Goal: Transaction & Acquisition: Book appointment/travel/reservation

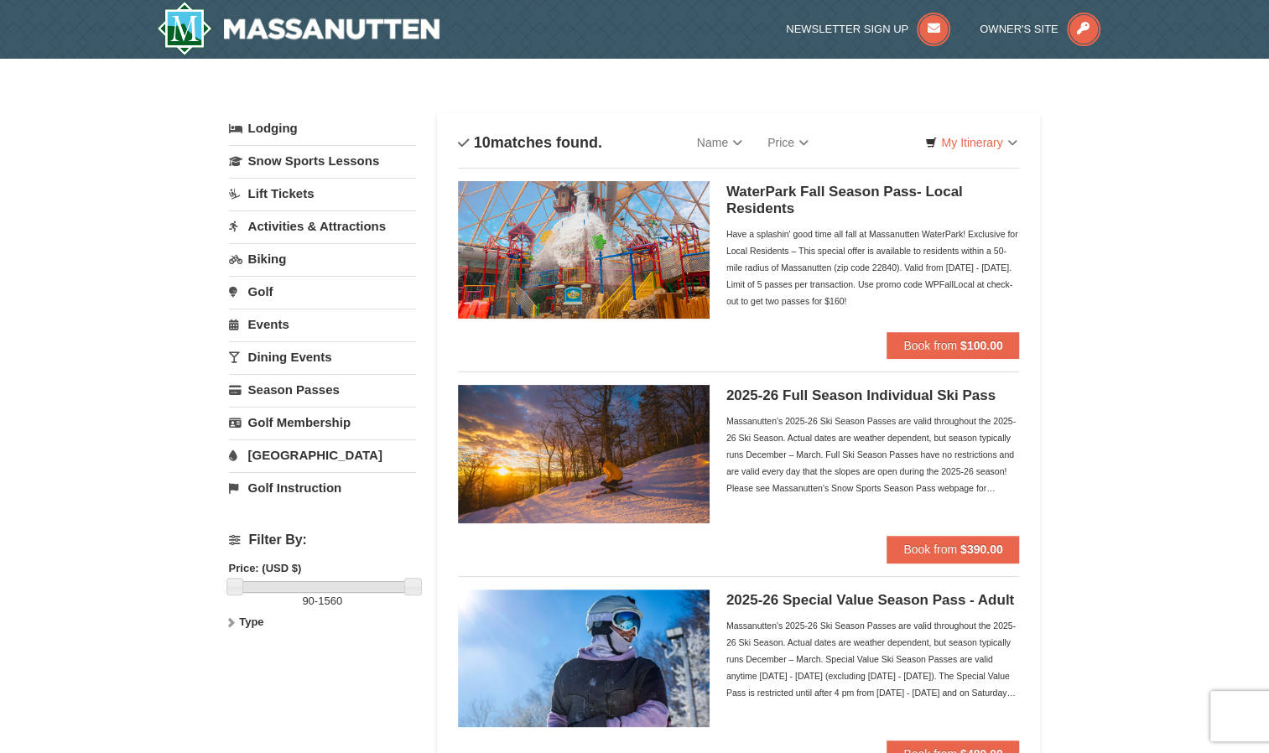
click at [299, 188] on link "Lift Tickets" at bounding box center [322, 193] width 187 height 31
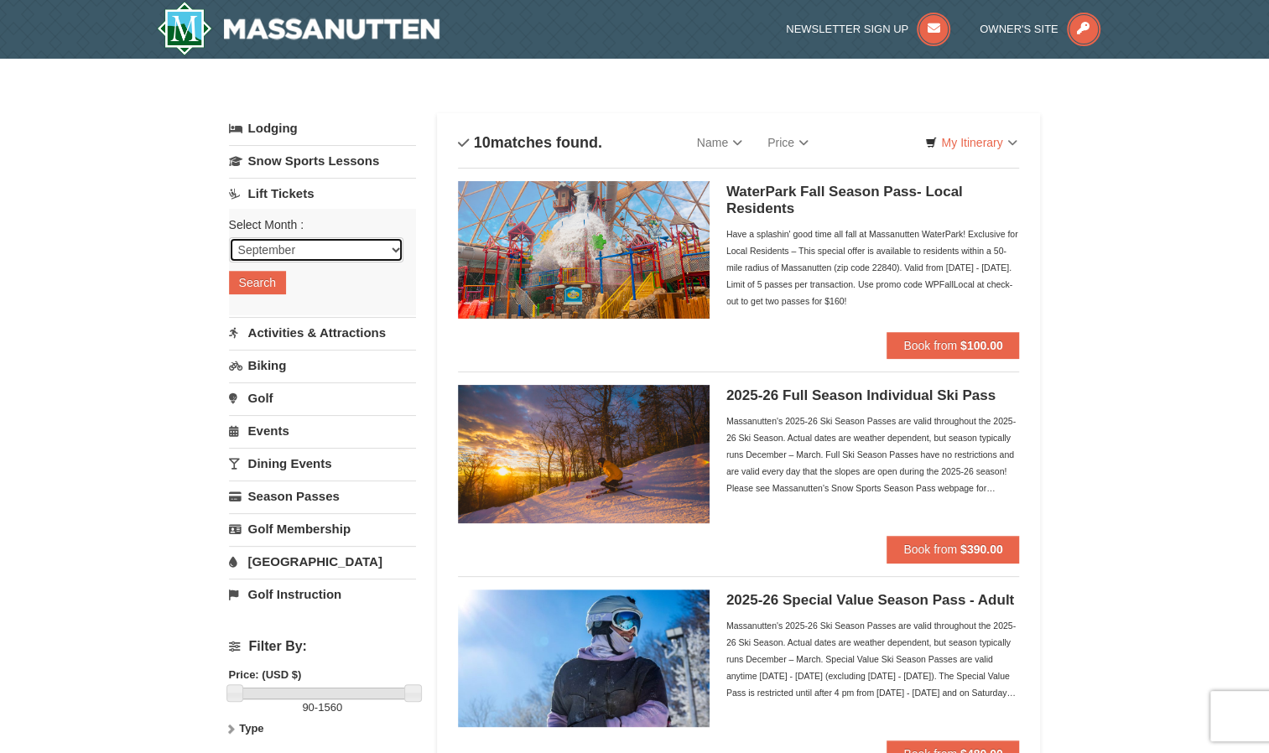
click at [293, 246] on select "September October November December January February March April May June July …" at bounding box center [316, 249] width 174 height 25
select select "11"
click at [229, 237] on select "September October November December January February March April May June July …" at bounding box center [316, 249] width 174 height 25
click at [280, 283] on button "Search" at bounding box center [257, 282] width 57 height 23
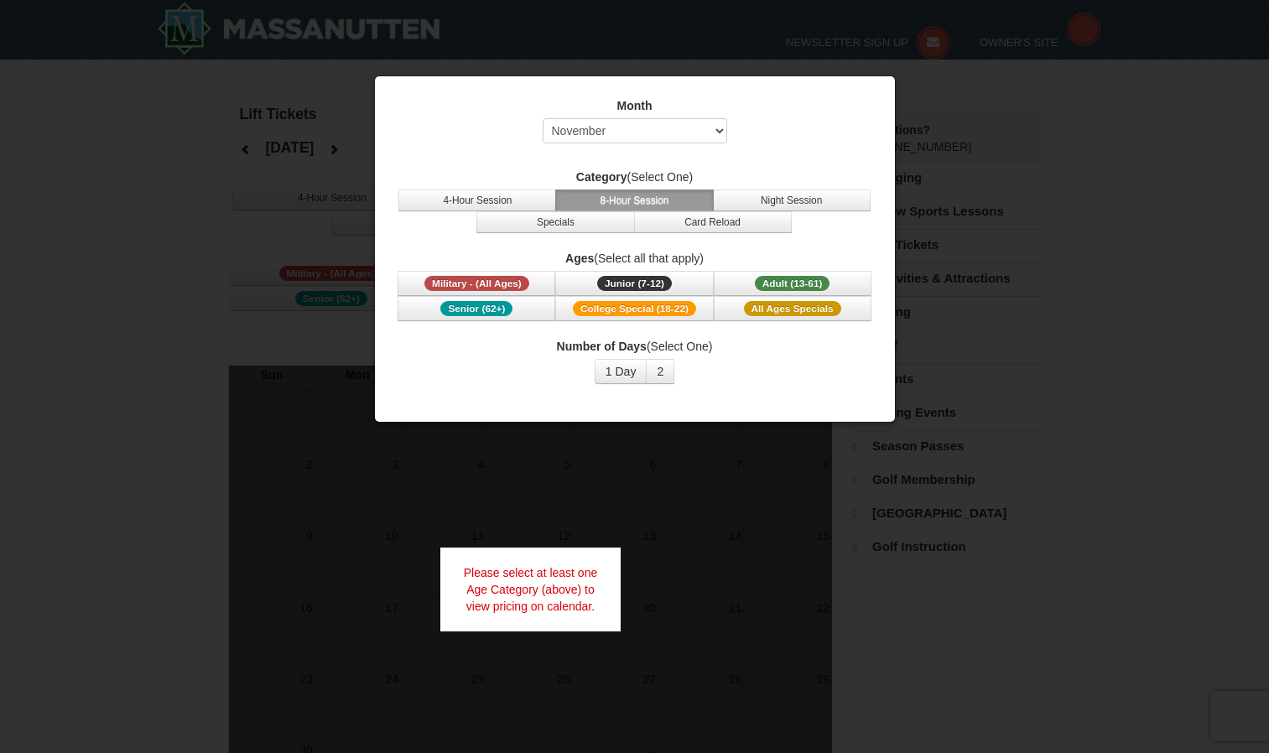
select select "11"
click at [522, 278] on span "Military - (All Ages)" at bounding box center [476, 283] width 105 height 15
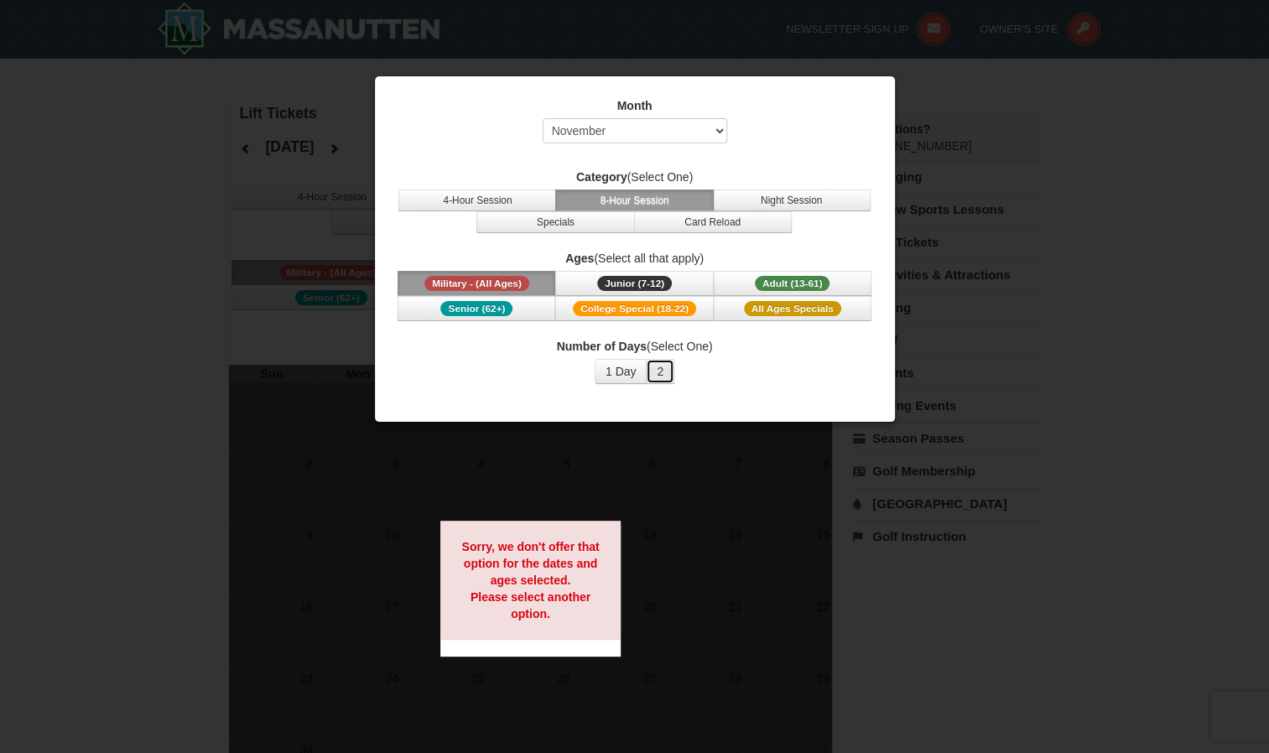
click at [661, 380] on button "2" at bounding box center [660, 371] width 29 height 25
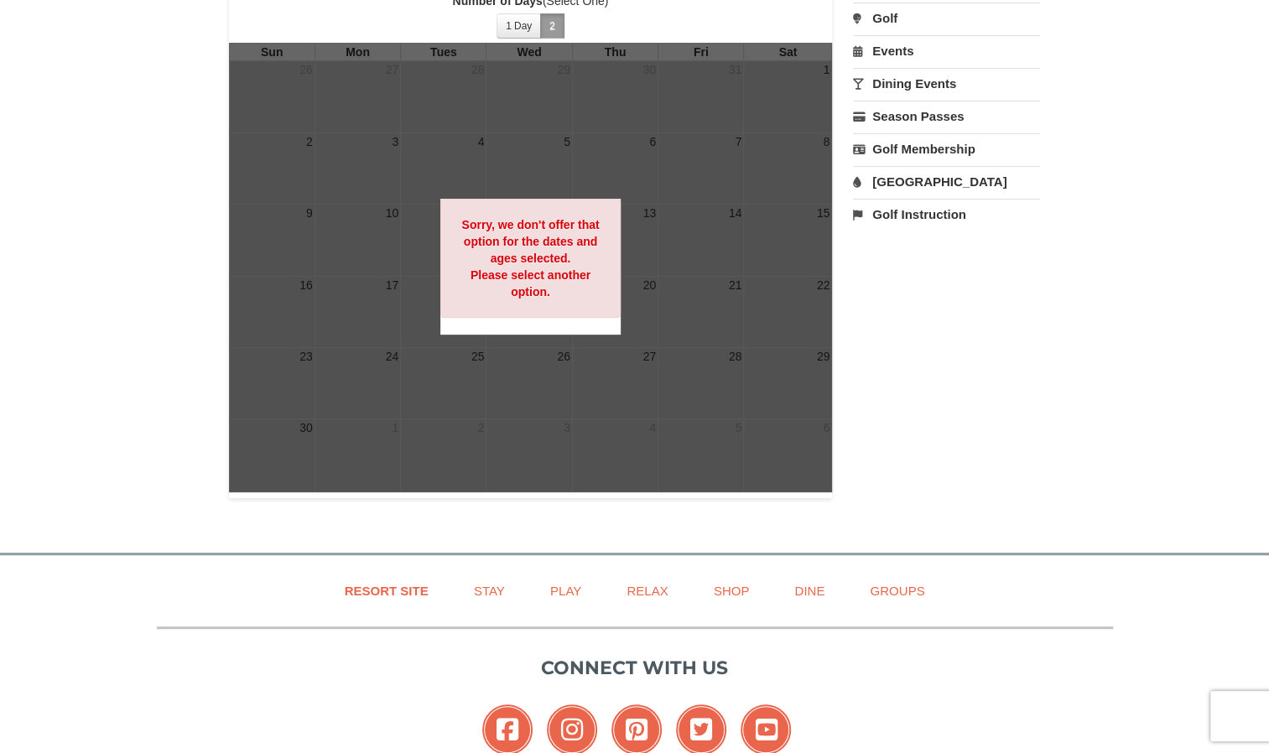
scroll to position [325, 0]
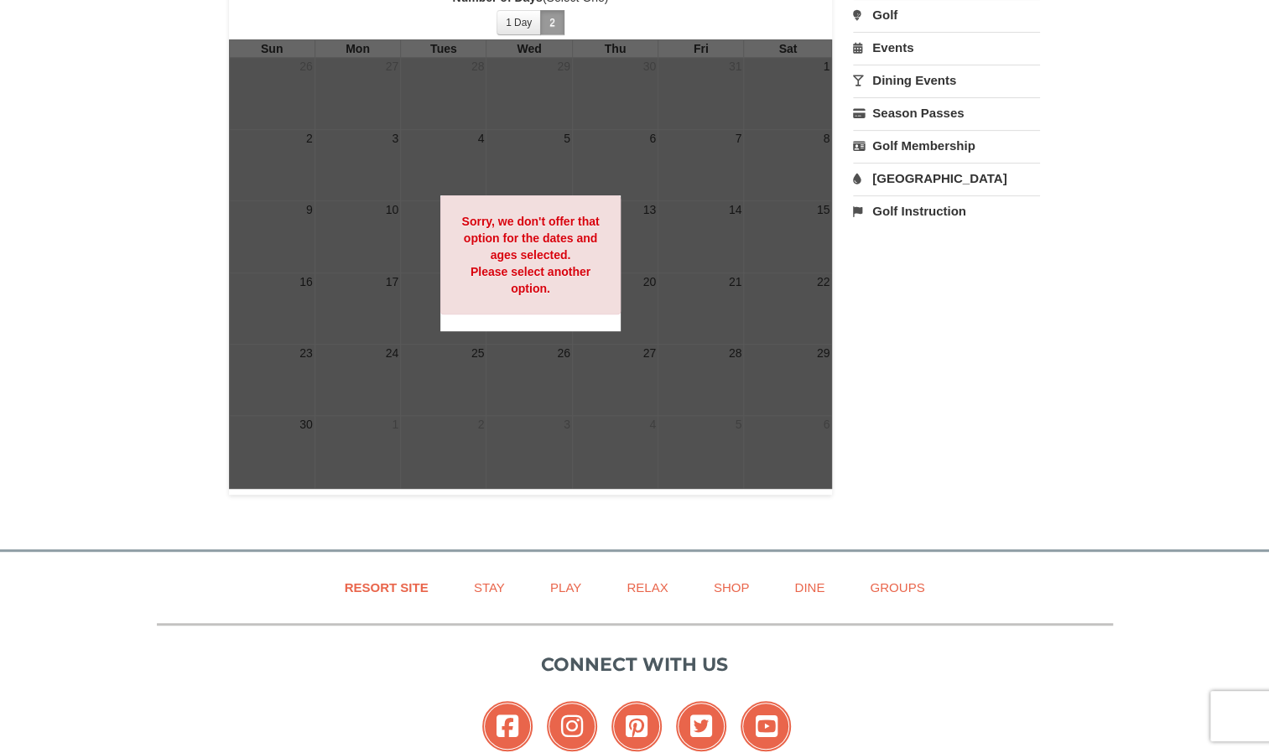
click at [532, 299] on div "Sorry, we don't offer that option for the dates and ages selected. Please selec…" at bounding box center [530, 254] width 181 height 119
drag, startPoint x: 515, startPoint y: 231, endPoint x: 626, endPoint y: 363, distance: 172.6
click at [626, 363] on div "Sun Mon Tues Wed Thu Fri Sat 26 27 28 29 30 31 1 2 3 4 5 6 7 8 9 10 11 12 13 14…" at bounding box center [531, 263] width 604 height 449
click at [626, 363] on div at bounding box center [531, 263] width 604 height 449
click at [965, 321] on div "Lift Tickets November 2025 Category (Select One) 4-Hour Session 8-Hour Session …" at bounding box center [635, 133] width 812 height 724
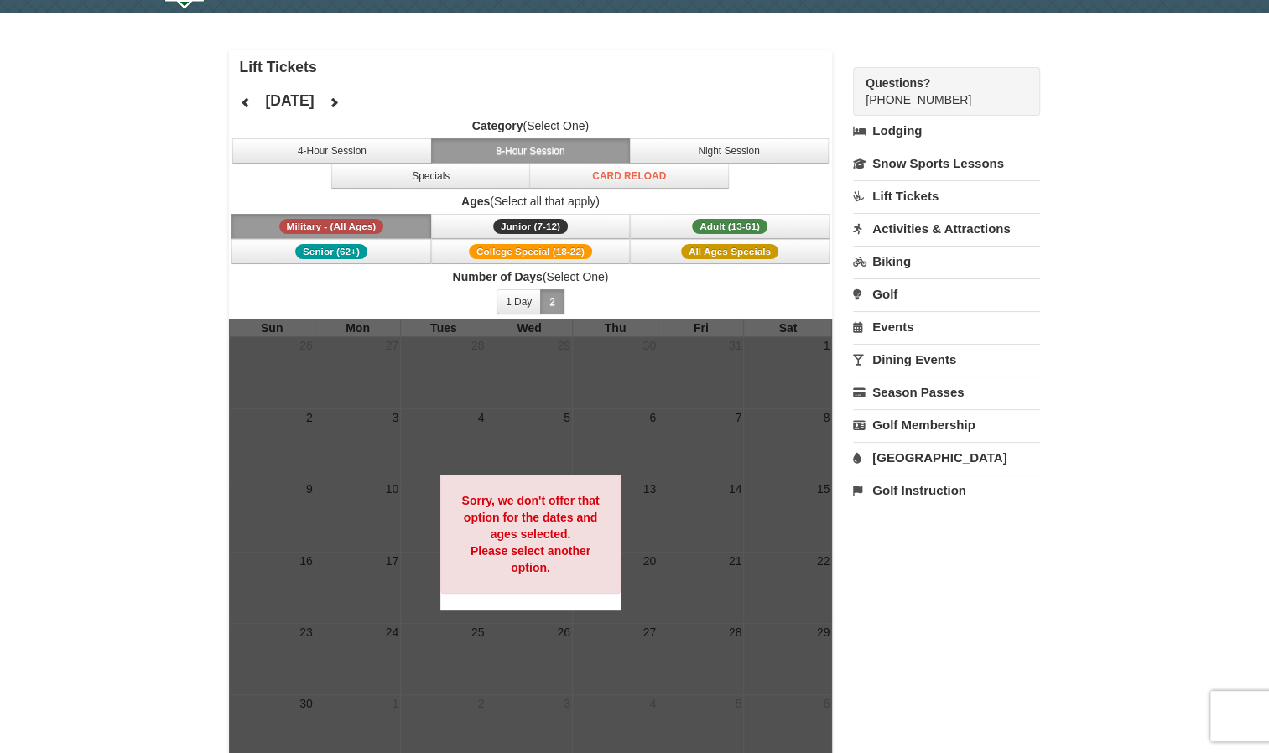
scroll to position [48, 0]
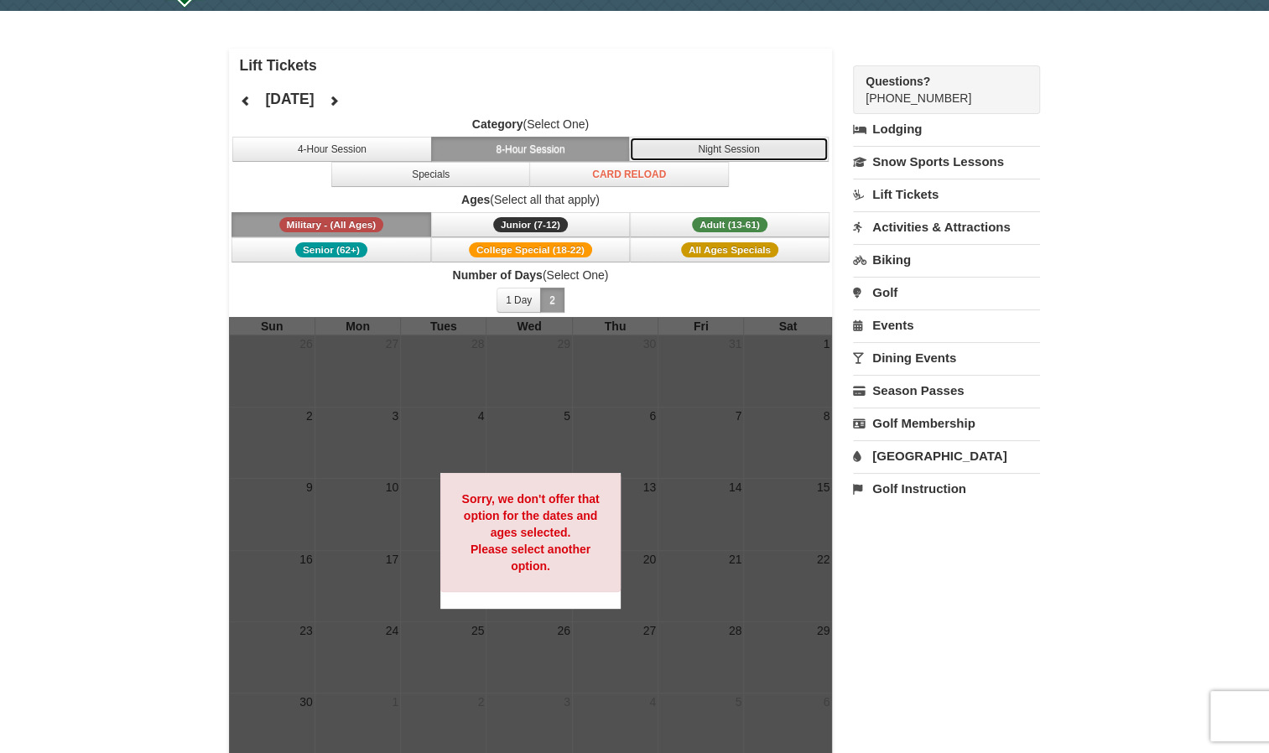
click at [671, 156] on button "Night Session" at bounding box center [729, 149] width 200 height 25
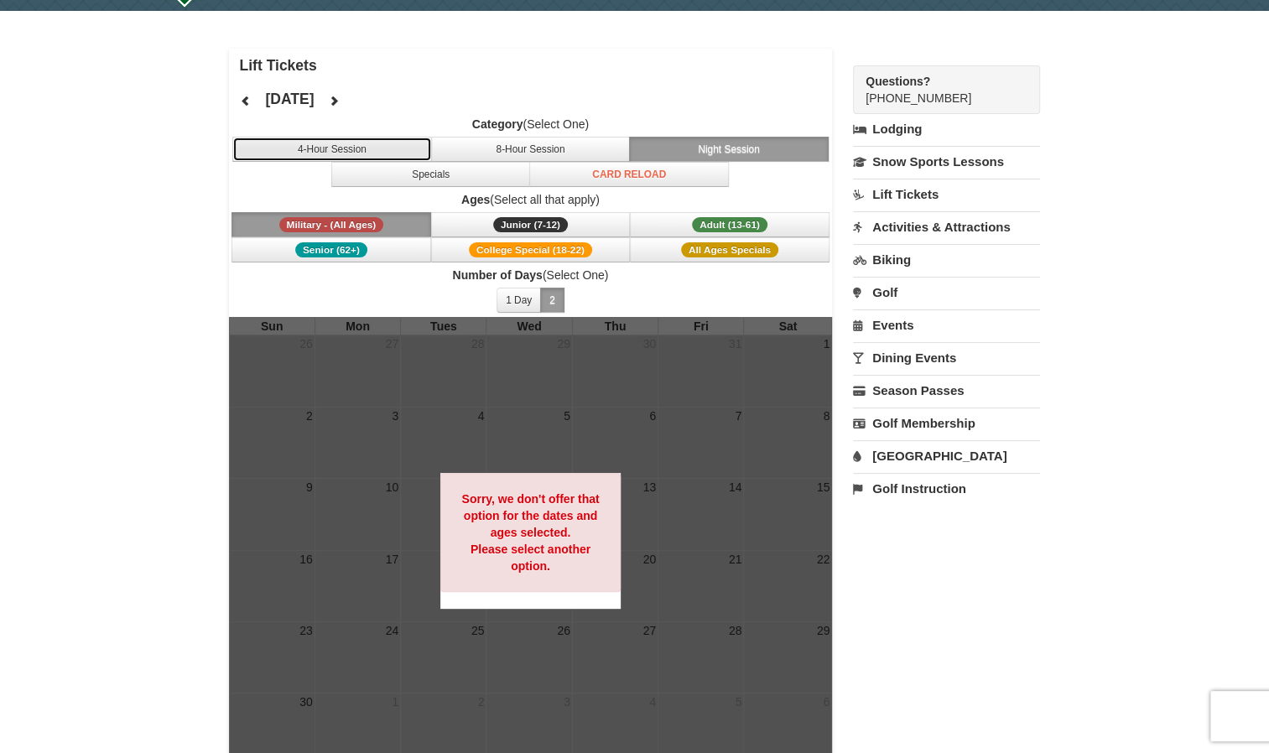
click at [408, 146] on button "4-Hour Session" at bounding box center [332, 149] width 200 height 25
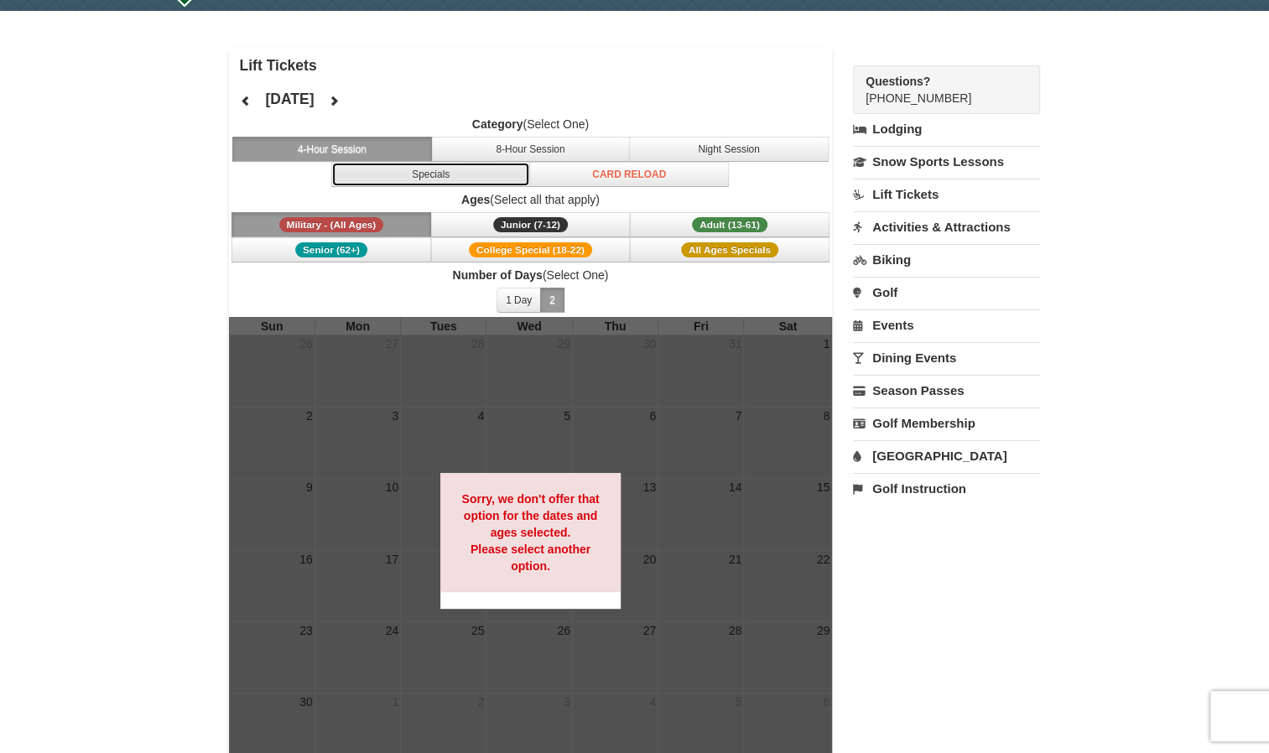
click at [423, 169] on button "Specials" at bounding box center [431, 174] width 200 height 25
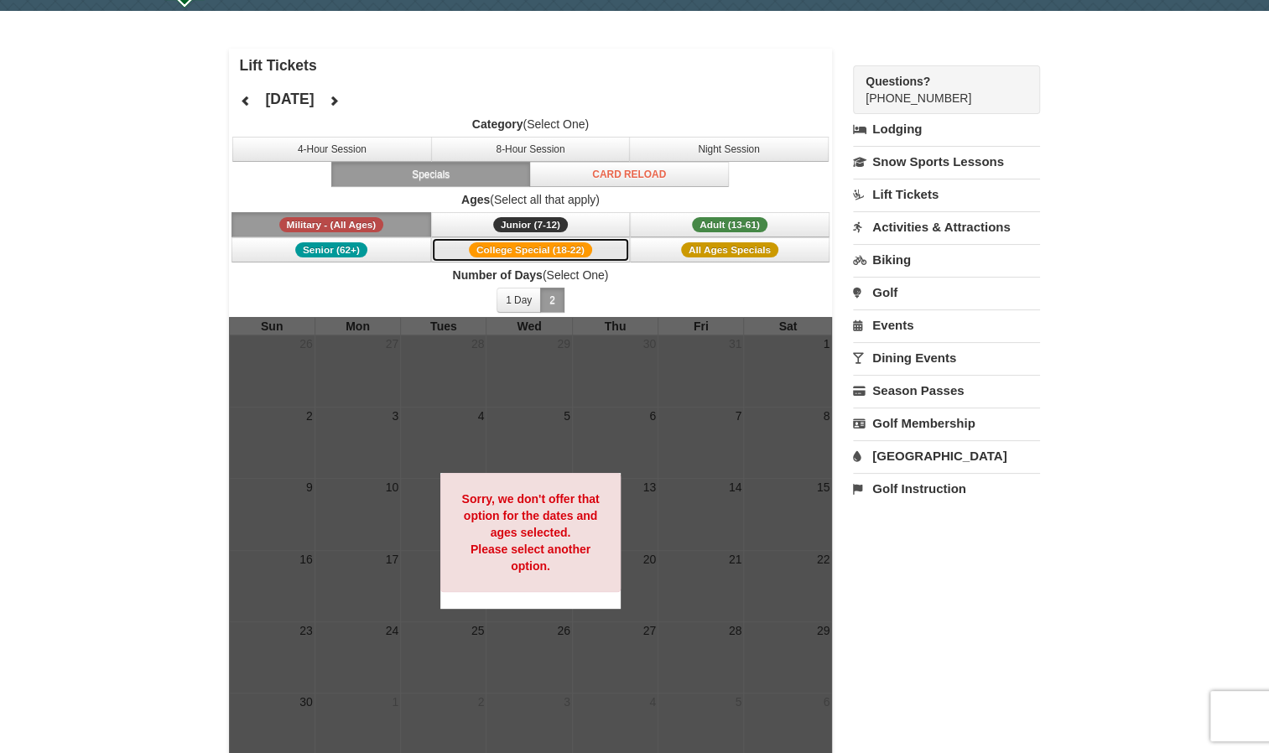
click at [515, 242] on span "College Special (18-22)" at bounding box center [530, 249] width 123 height 15
click at [656, 261] on div "Category (Select One) 4-Hour Session 8-Hour Session Night Session Specials Card…" at bounding box center [531, 216] width 604 height 201
click at [659, 257] on button "All Ages Specials" at bounding box center [730, 249] width 200 height 25
click at [558, 260] on div "Category (Select One) 4-Hour Session 8-Hour Session Night Session Specials Card…" at bounding box center [531, 216] width 604 height 201
click at [542, 247] on span "College Special (18-22)" at bounding box center [530, 249] width 123 height 15
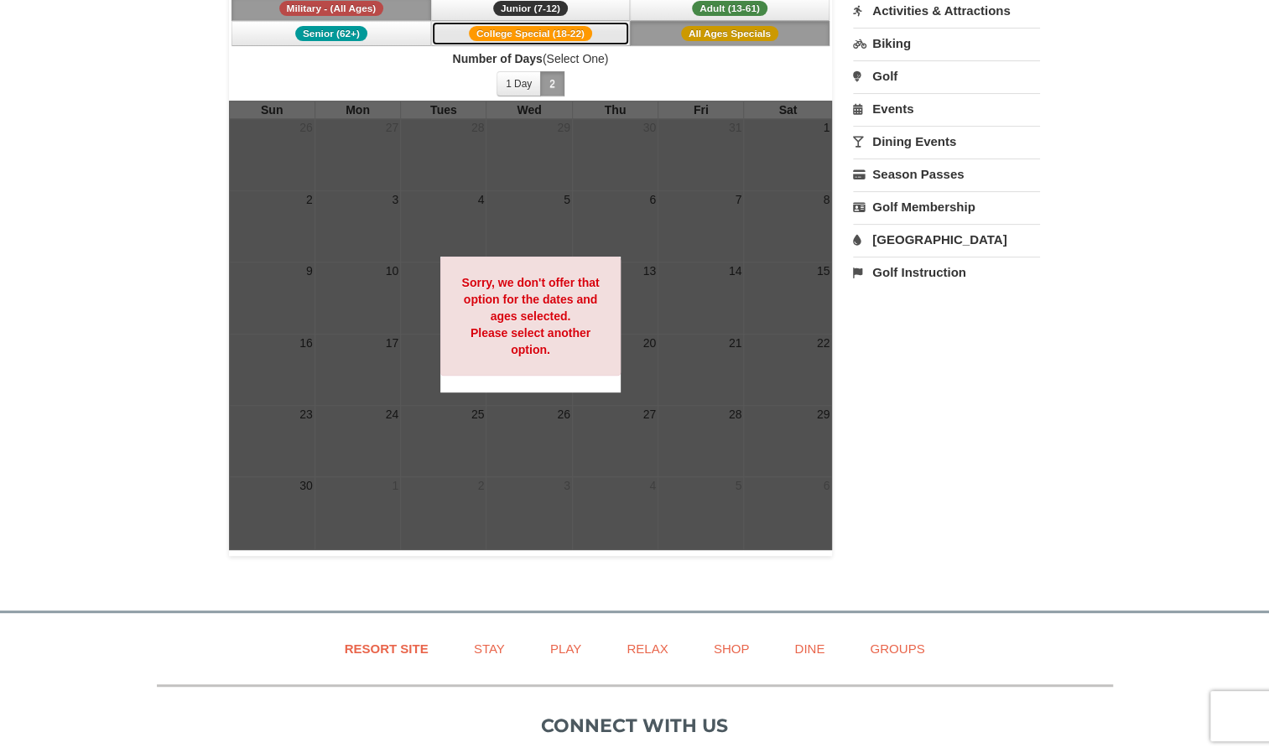
scroll to position [265, 0]
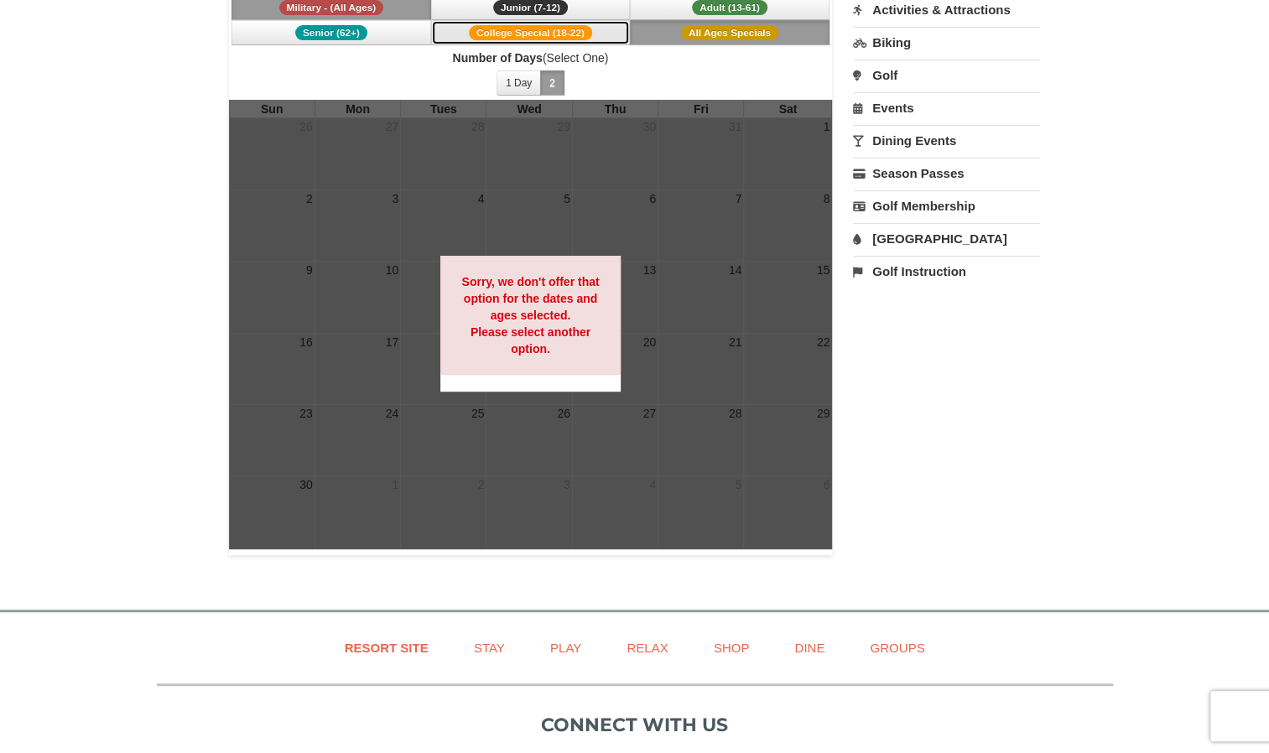
click at [574, 25] on span "College Special (18-22)" at bounding box center [530, 32] width 123 height 15
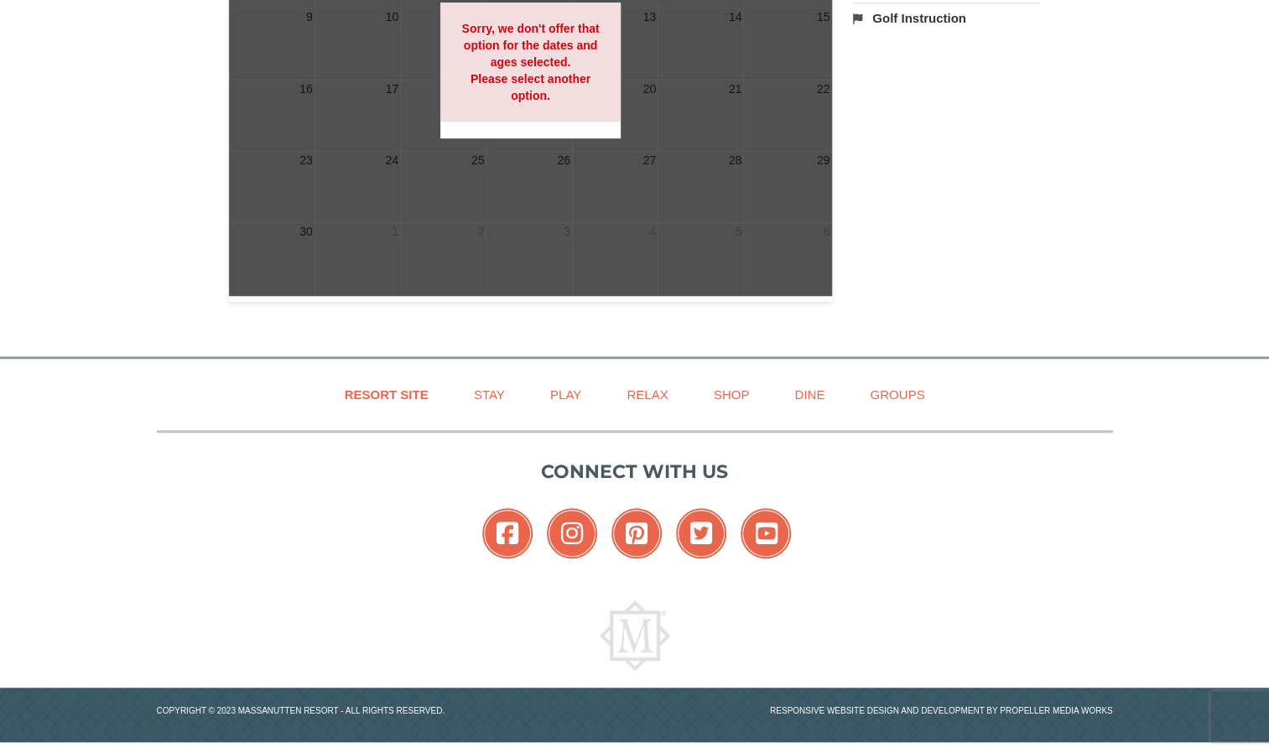
scroll to position [0, 0]
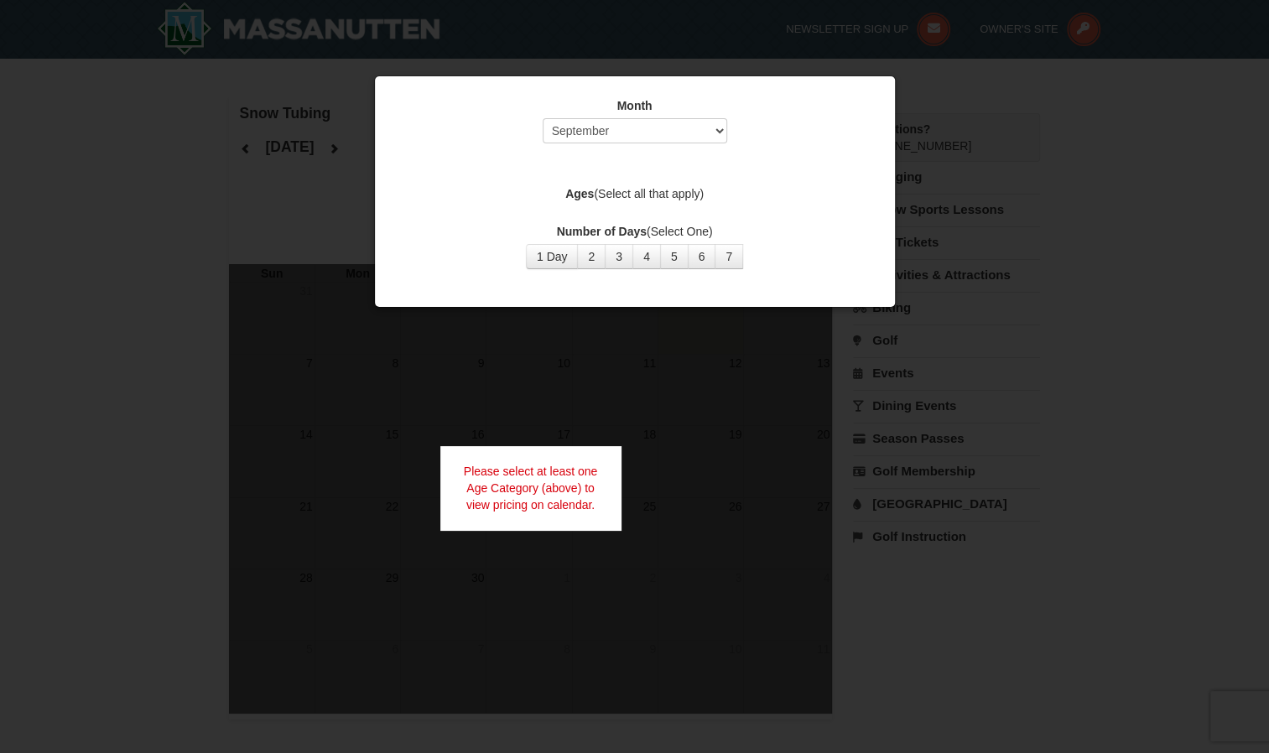
click at [670, 143] on div "Month Select September October November December January February March April M…" at bounding box center [635, 124] width 478 height 55
click at [661, 140] on select "Select September October November December January February March April May Jun…" at bounding box center [635, 130] width 184 height 25
select select "11"
click at [543, 118] on select "Select September October November December January February March April May Jun…" at bounding box center [635, 130] width 184 height 25
click at [626, 252] on button "3" at bounding box center [619, 256] width 29 height 25
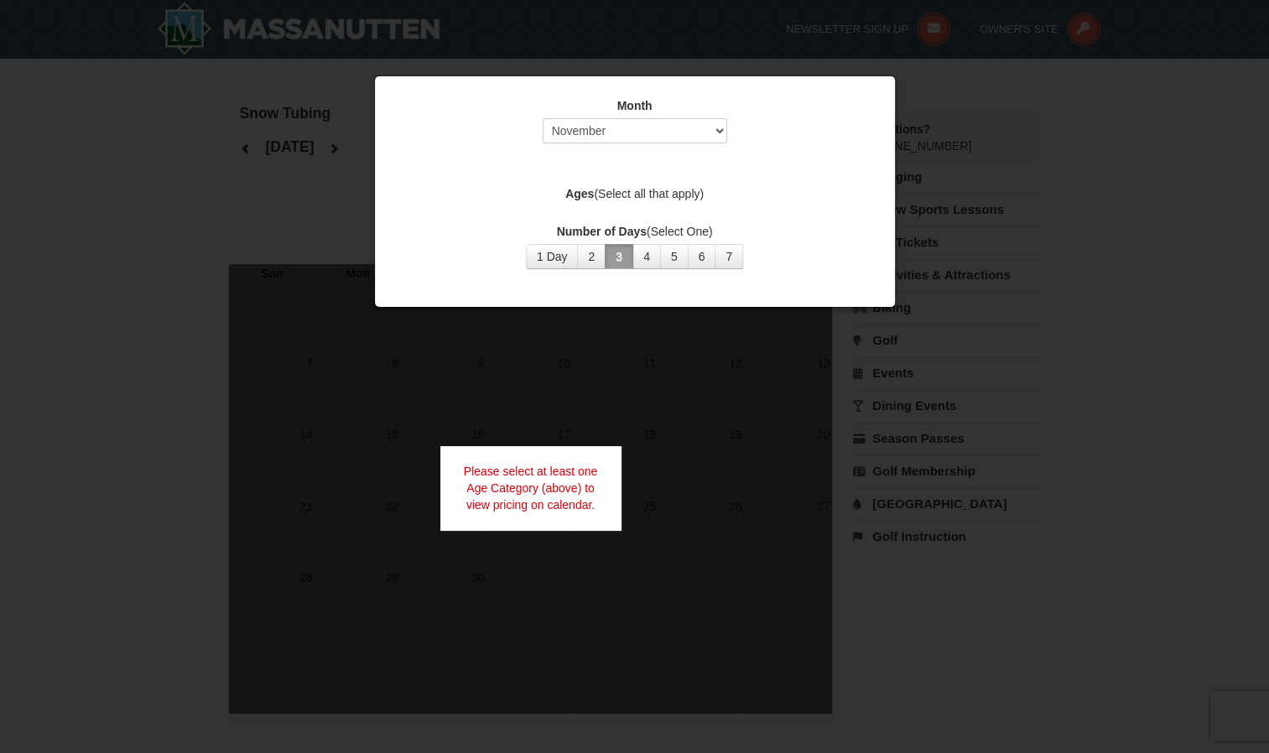
click at [656, 185] on label "Ages (Select all that apply)" at bounding box center [635, 193] width 478 height 17
drag, startPoint x: 656, startPoint y: 184, endPoint x: 579, endPoint y: 218, distance: 84.1
click at [579, 218] on div "Month Select September October November December January February March April M…" at bounding box center [634, 183] width 503 height 197
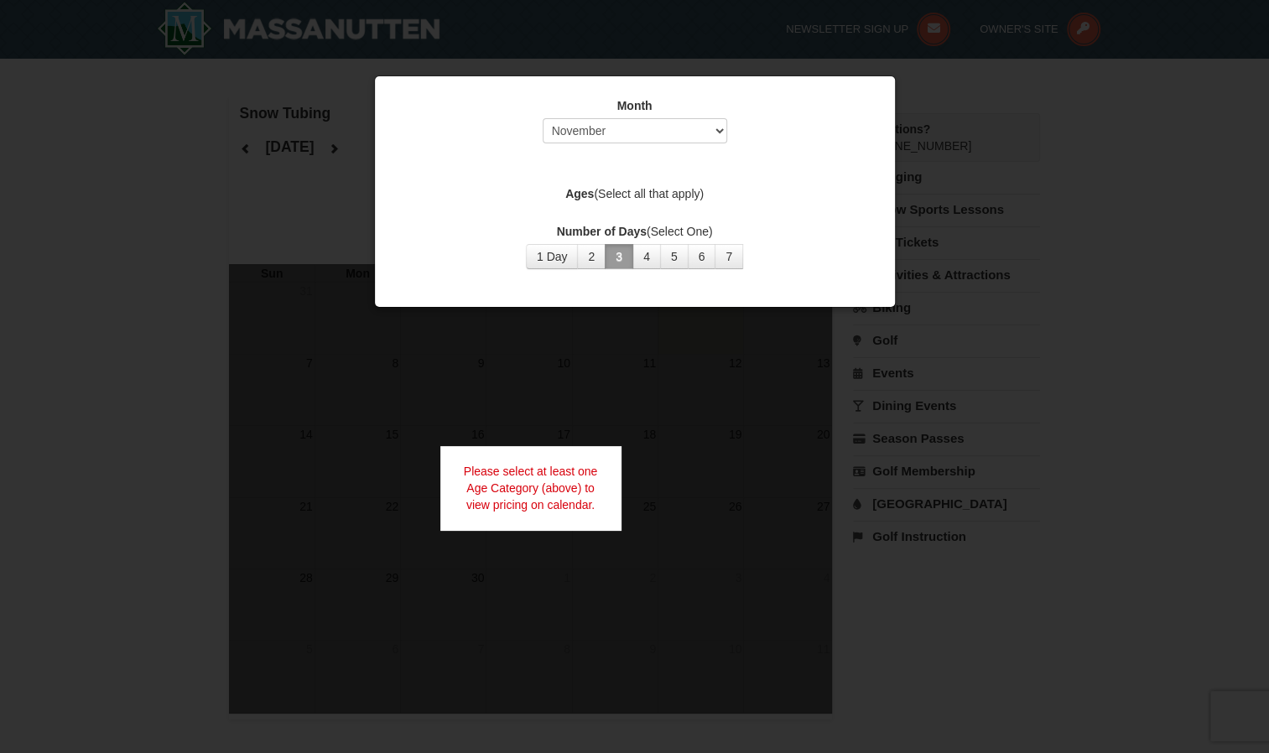
click at [528, 233] on label "Number of Days (Select One)" at bounding box center [635, 231] width 478 height 17
click at [551, 252] on button "1 Day" at bounding box center [552, 256] width 53 height 25
click at [582, 255] on button "2" at bounding box center [591, 256] width 29 height 25
click at [610, 255] on button "3" at bounding box center [619, 256] width 29 height 25
click at [585, 192] on strong "Ages" at bounding box center [579, 193] width 29 height 13
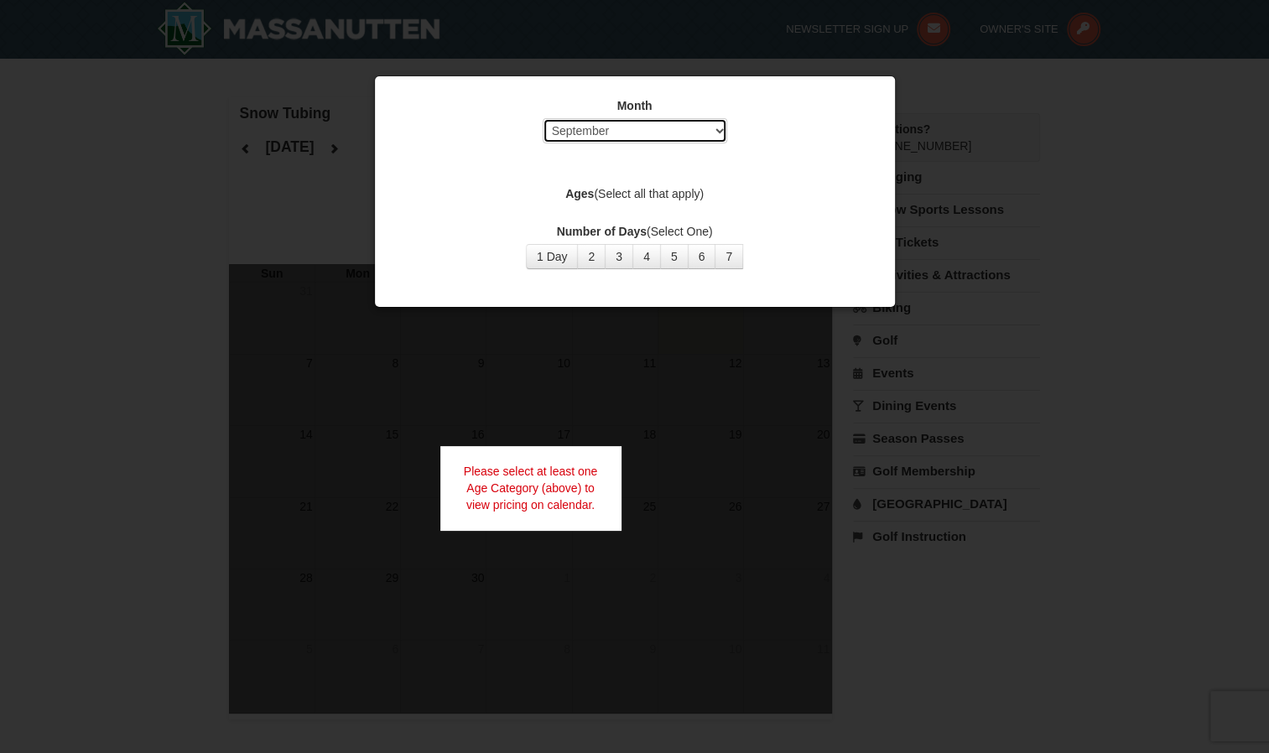
click at [641, 131] on select "Select September October November December January February March April May Jun…" at bounding box center [635, 130] width 184 height 25
click at [543, 118] on select "Select September October November December January February March April May Jun…" at bounding box center [635, 130] width 184 height 25
click at [610, 263] on button "3" at bounding box center [619, 256] width 29 height 25
click at [612, 121] on select "Select September October November December January February March April May Jun…" at bounding box center [635, 130] width 184 height 25
select select "11"
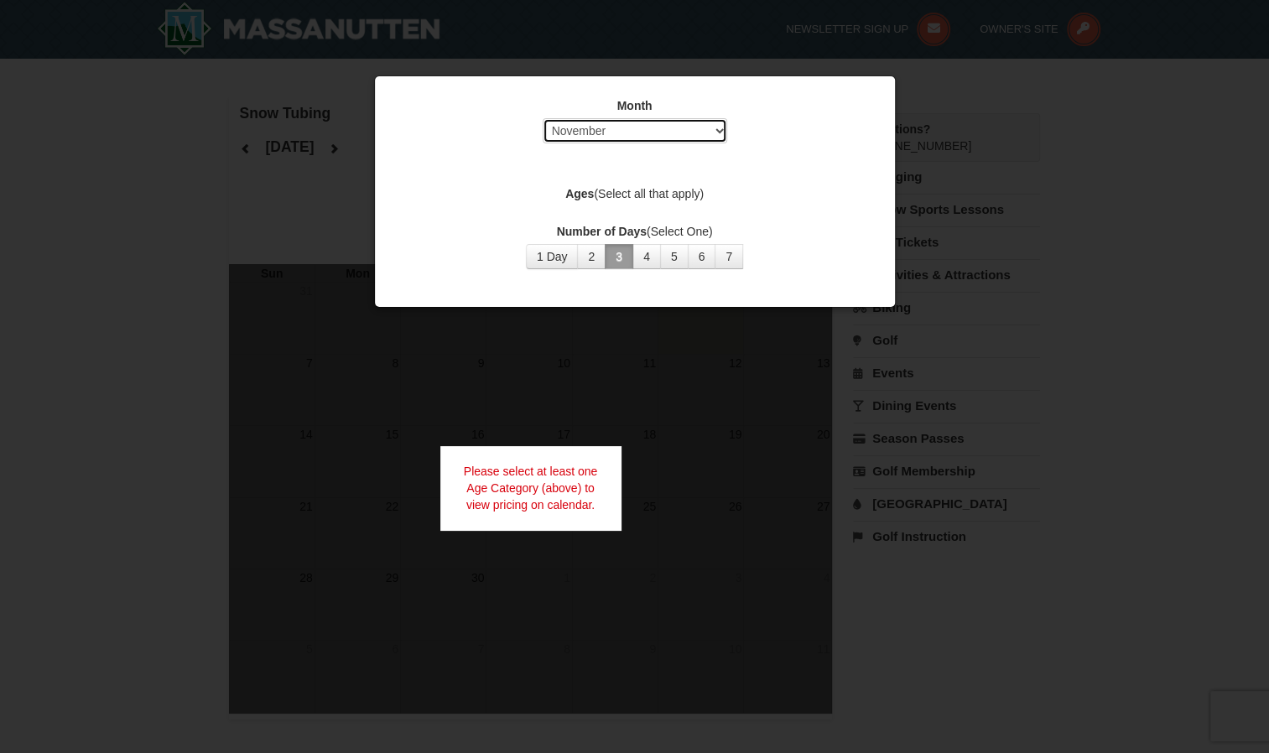
click at [543, 118] on select "Select September October November December January February March April May Jun…" at bounding box center [635, 130] width 184 height 25
click at [674, 198] on label "Ages (Select all that apply)" at bounding box center [635, 193] width 478 height 17
click at [636, 188] on label "Ages (Select all that apply)" at bounding box center [635, 193] width 478 height 17
click at [574, 172] on div "Month Select September October November December January February March April M…" at bounding box center [634, 183] width 503 height 197
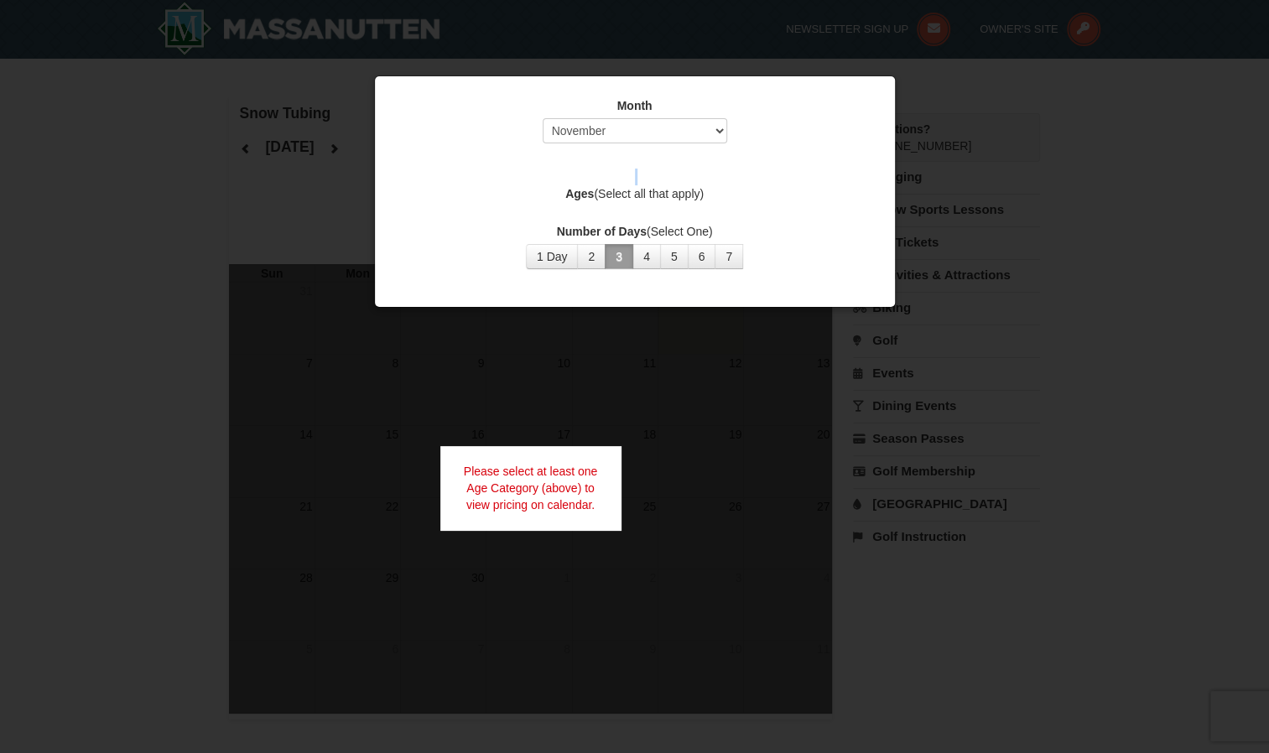
click at [574, 172] on div "Month Select September October November December January February March April M…" at bounding box center [634, 183] width 503 height 197
click at [636, 527] on div at bounding box center [634, 376] width 1269 height 753
